Goal: Task Accomplishment & Management: Manage account settings

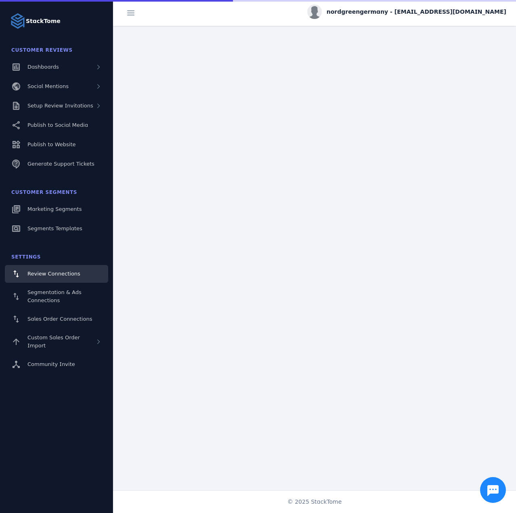
click at [71, 96] on fuse-vertical-navigation-group-item "Customer Reviews Dashboards Social Mentions Setup Review Invitations Publish to…" at bounding box center [56, 108] width 113 height 132
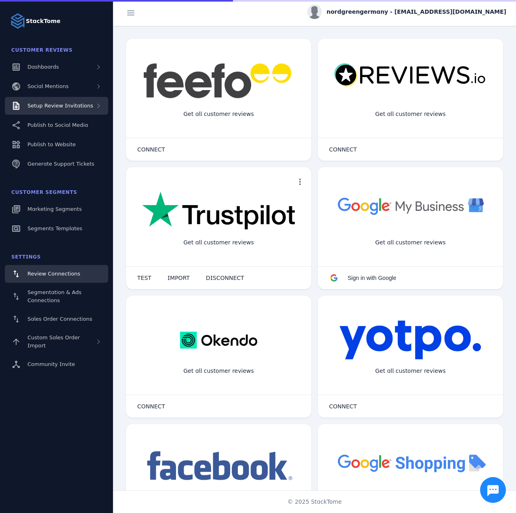
click at [69, 107] on span "Setup Review Invitations" at bounding box center [60, 106] width 66 height 6
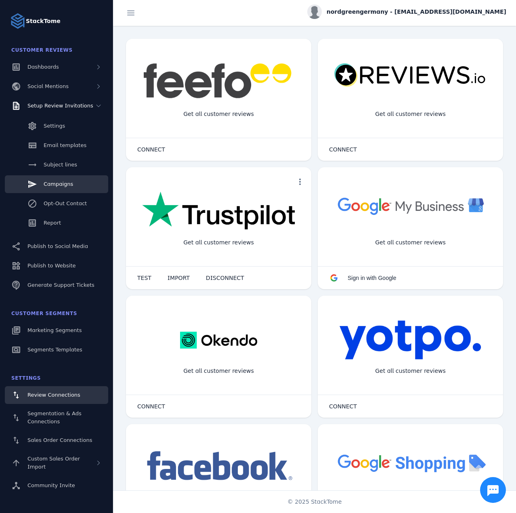
click at [67, 178] on link "Campaigns" at bounding box center [56, 184] width 103 height 18
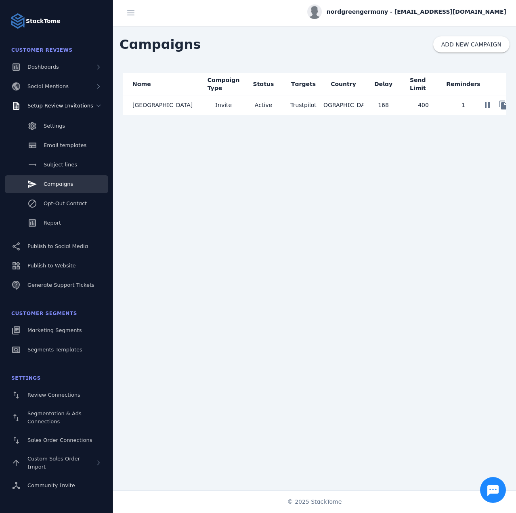
click at [176, 108] on mat-cell "Germany" at bounding box center [163, 104] width 81 height 19
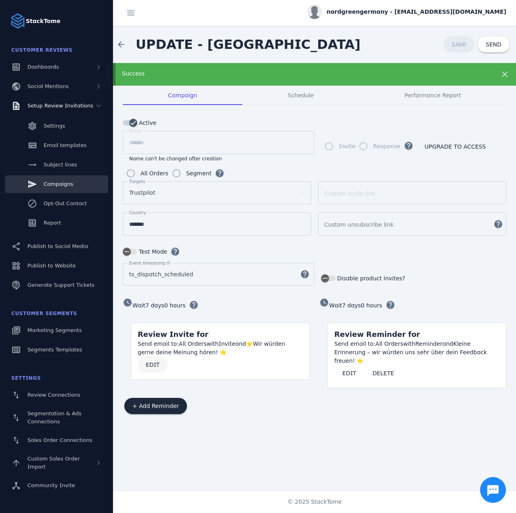
click at [157, 366] on button "EDIT" at bounding box center [153, 365] width 30 height 16
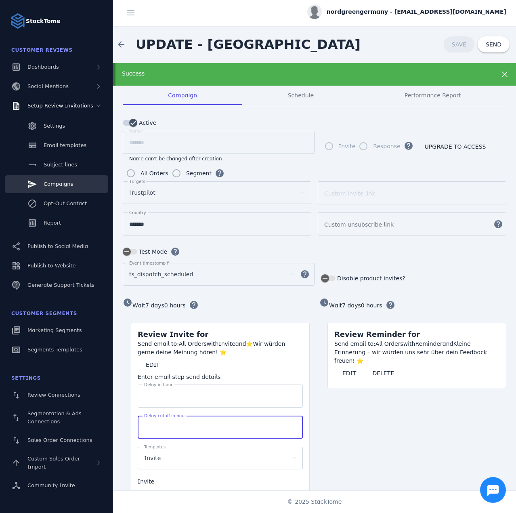
drag, startPoint x: 161, startPoint y: 424, endPoint x: 131, endPoint y: 420, distance: 30.1
click at [131, 420] on mat-card-content "Send email to: All Orders with Invite and ⭐Wir würden gerne deine Meinung hören…" at bounding box center [220, 463] width 178 height 247
type input "****"
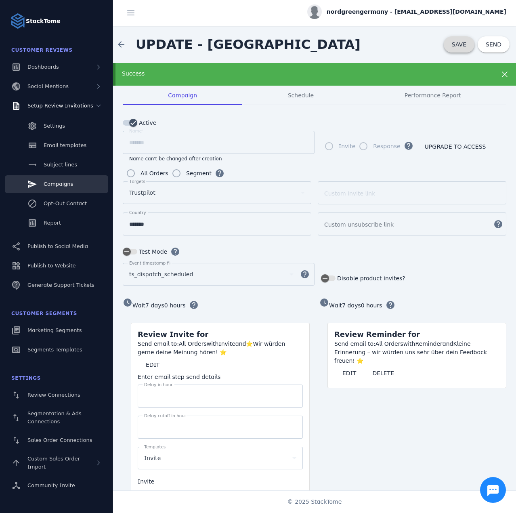
click at [448, 46] on span at bounding box center [459, 44] width 31 height 19
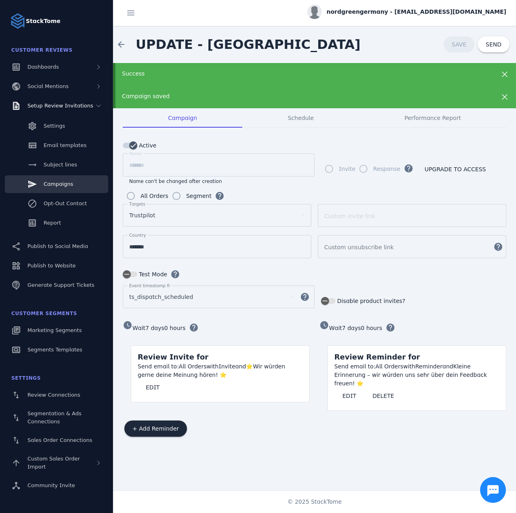
click at [411, 10] on span "nordgreengermany - cs_nordgreengermany@stacktome.com" at bounding box center [417, 12] width 180 height 8
click at [472, 76] on span "Sign out" at bounding box center [480, 78] width 23 height 10
